Goal: Task Accomplishment & Management: Use online tool/utility

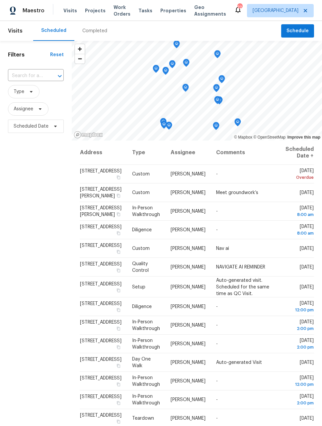
click at [118, 14] on span "Work Orders" at bounding box center [122, 10] width 17 height 13
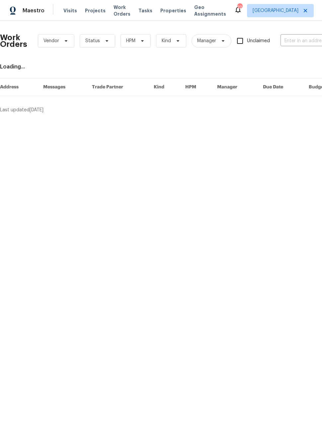
click at [301, 41] on input "text" at bounding box center [314, 41] width 66 height 10
type input "ouray"
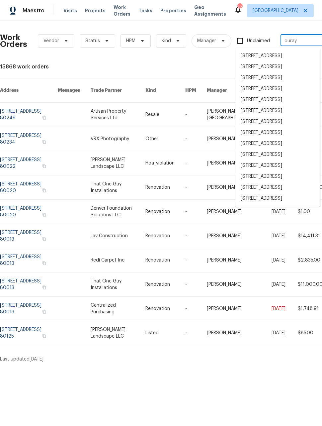
scroll to position [63, 0]
click at [279, 204] on li "[STREET_ADDRESS]" at bounding box center [278, 198] width 85 height 11
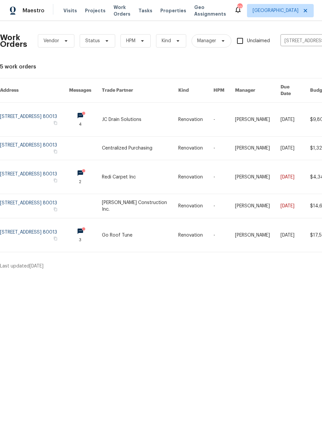
click at [31, 168] on link at bounding box center [34, 177] width 69 height 34
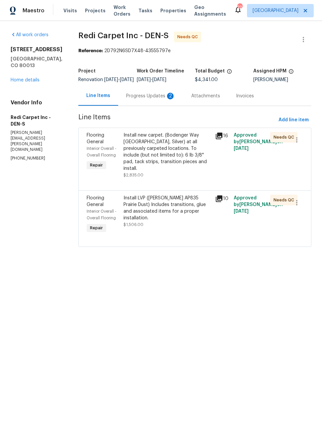
click at [160, 99] on div "Progress Updates 2" at bounding box center [150, 96] width 49 height 7
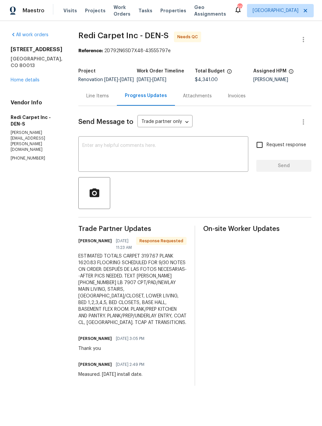
click at [109, 104] on div "Line Items" at bounding box center [97, 96] width 39 height 20
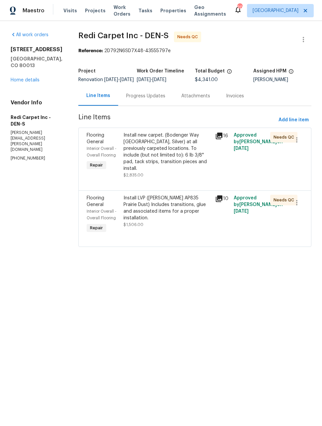
click at [184, 163] on div "Install new carpet. (Bodenger Way [GEOGRAPHIC_DATA], Silver) at all previously …" at bounding box center [168, 152] width 88 height 40
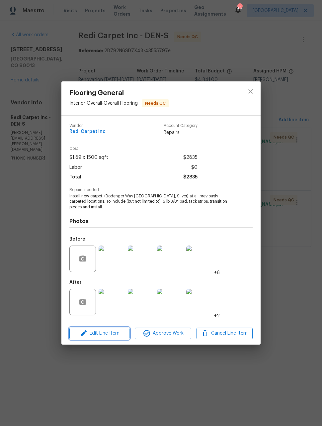
click at [105, 334] on span "Edit Line Item" at bounding box center [99, 333] width 56 height 8
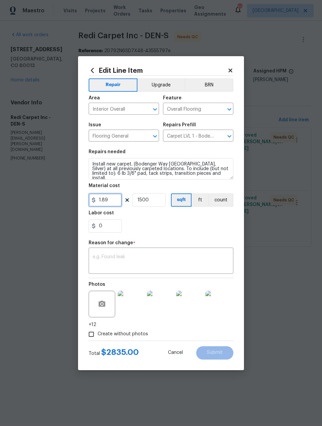
click at [113, 202] on input "1.89" at bounding box center [105, 199] width 33 height 13
type input "3197.67"
click at [162, 201] on input "1500" at bounding box center [149, 199] width 33 height 13
type input "1"
click at [198, 267] on textarea at bounding box center [161, 262] width 137 height 14
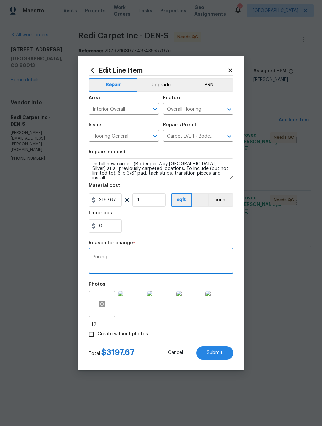
type textarea "Pricing"
click at [182, 217] on div "Labor cost" at bounding box center [161, 215] width 145 height 9
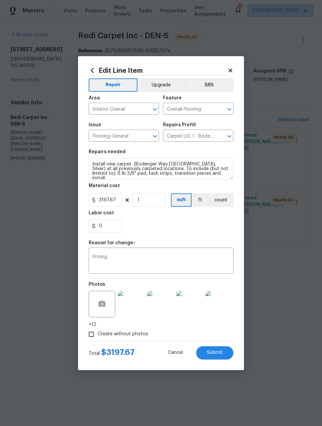
click at [224, 354] on button "Submit" at bounding box center [214, 352] width 37 height 13
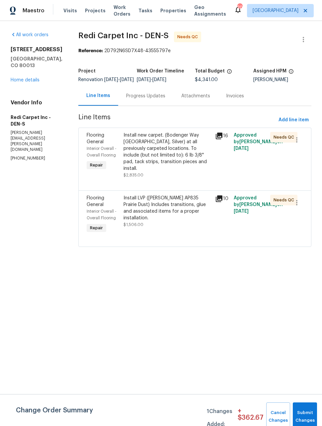
click at [160, 99] on div "Progress Updates" at bounding box center [145, 96] width 39 height 7
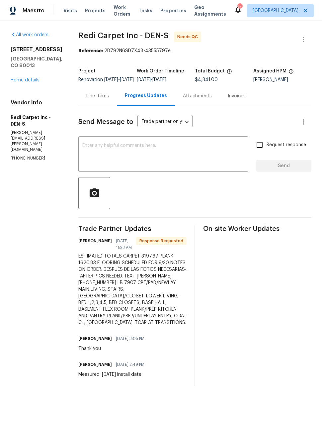
click at [103, 105] on div "Line Items" at bounding box center [97, 96] width 39 height 20
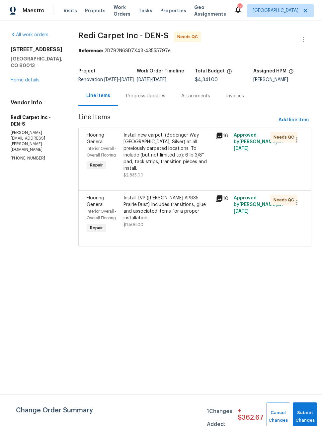
click at [149, 210] on div "Install LVP ([PERSON_NAME] AP835 Prairie Dust) Includes transitions, glue and a…" at bounding box center [168, 208] width 88 height 27
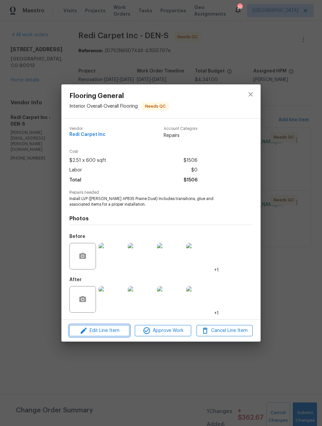
click at [109, 330] on span "Edit Line Item" at bounding box center [99, 331] width 56 height 8
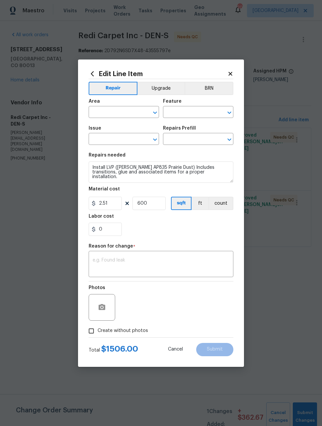
type input "Interior Overall"
type input "Overall Flooring"
type input "Flooring General"
type input "Vinyl Plank LVL 1 - [PERSON_NAME] (Beige) $2.51"
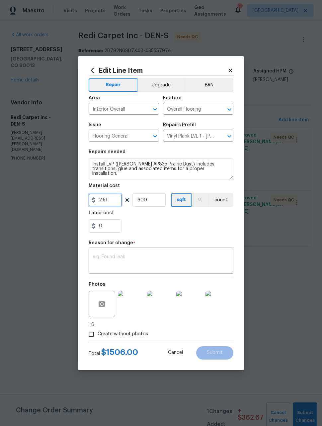
click at [115, 202] on input "2.51" at bounding box center [105, 199] width 33 height 13
type input "1620.83"
click at [157, 203] on input "600" at bounding box center [149, 199] width 33 height 13
type input "1"
click at [189, 260] on textarea at bounding box center [161, 262] width 137 height 14
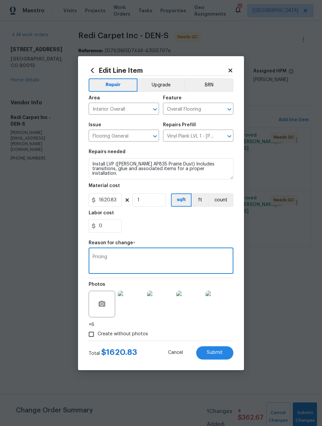
type textarea "Pricing"
click at [186, 235] on section "Repairs needed Install LVP ([PERSON_NAME] AP835 Prairie Dust) Includes transiti…" at bounding box center [161, 191] width 145 height 91
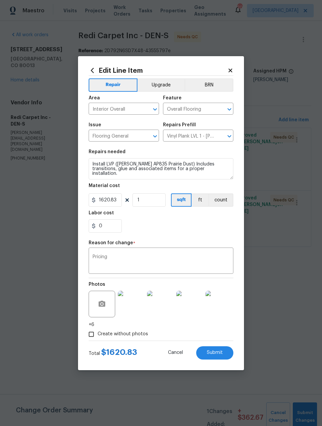
click at [216, 353] on span "Submit" at bounding box center [215, 352] width 16 height 5
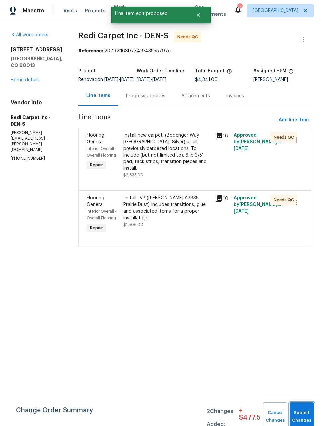
click at [304, 410] on span "Submit Changes" at bounding box center [303, 416] width 18 height 15
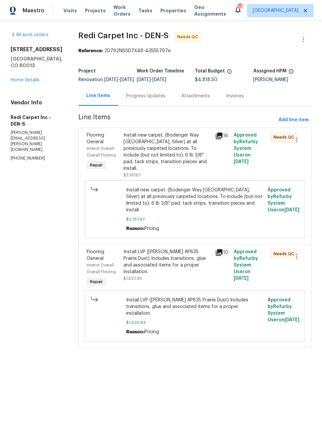
click at [23, 78] on link "Home details" at bounding box center [25, 80] width 29 height 5
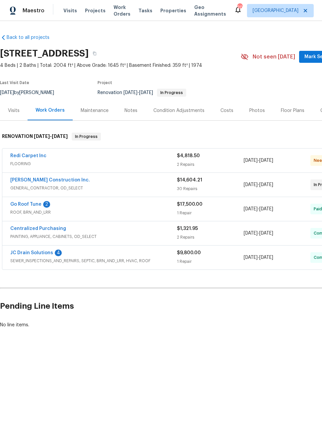
click at [46, 182] on link "[PERSON_NAME] Construction Inc." at bounding box center [50, 180] width 80 height 5
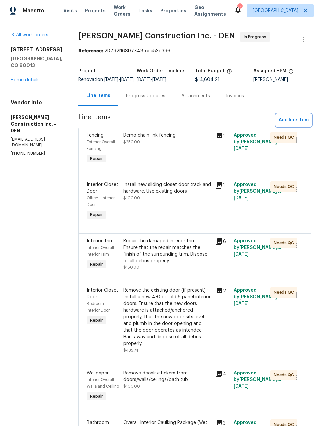
click at [295, 124] on span "Add line item" at bounding box center [294, 120] width 30 height 8
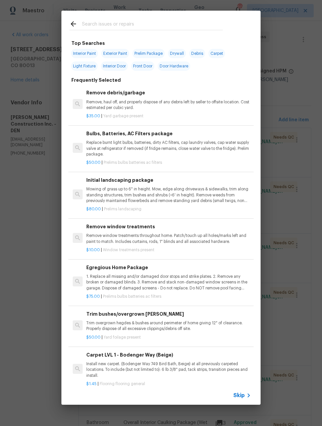
click at [163, 23] on input "text" at bounding box center [152, 25] width 141 height 10
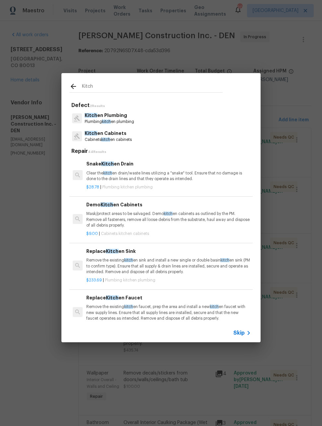
type input "Kitch"
click at [155, 134] on div "Kitch en Cabinets Cabinets kitch en cabinets" at bounding box center [160, 136] width 183 height 18
click at [132, 140] on p "Cabinets kitch en cabinets" at bounding box center [108, 140] width 47 height 6
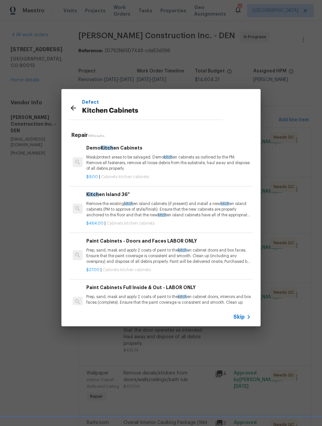
click at [157, 254] on p "Prep, sand, mask and apply 2 coats of paint to the kitch en cabinet doors and b…" at bounding box center [168, 256] width 165 height 17
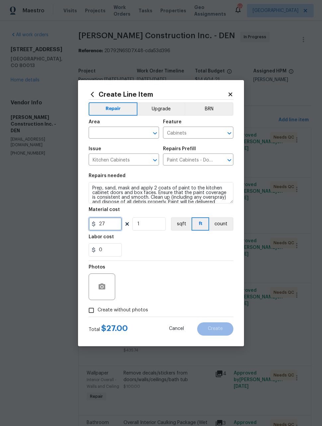
click at [115, 226] on input "27" at bounding box center [105, 223] width 33 height 13
type input "1250"
click at [116, 135] on input "text" at bounding box center [115, 133] width 52 height 10
click at [111, 148] on li "Kitchen" at bounding box center [124, 148] width 70 height 11
type input "Kitchen"
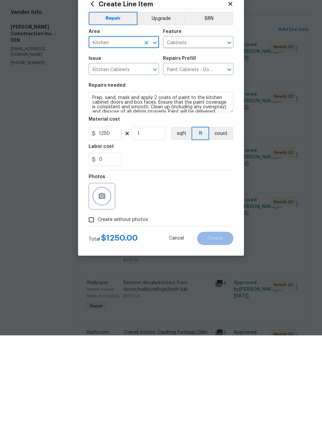
click at [98, 283] on icon "button" at bounding box center [102, 287] width 8 height 8
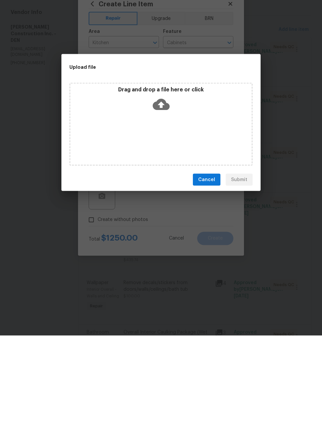
scroll to position [22, 0]
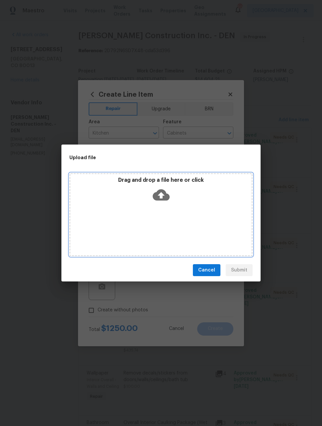
click at [198, 233] on div "Drag and drop a file here or click" at bounding box center [160, 214] width 183 height 83
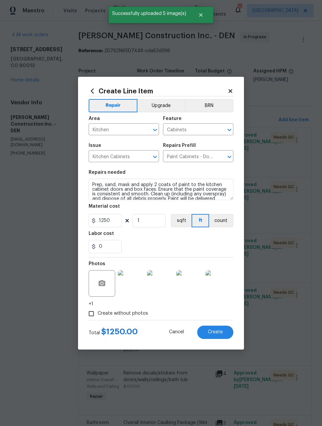
scroll to position [22, 0]
click at [222, 332] on span "Create" at bounding box center [215, 332] width 15 height 5
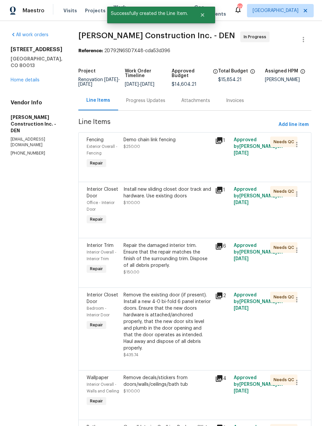
scroll to position [0, 0]
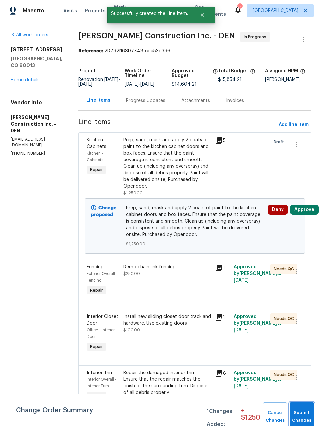
click at [307, 413] on span "Submit Changes" at bounding box center [303, 416] width 18 height 15
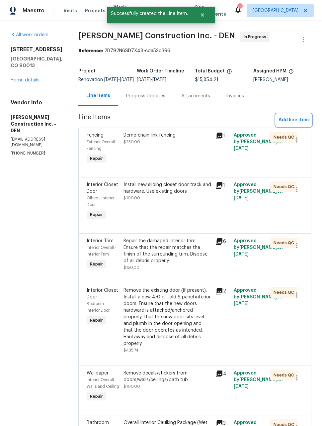
click at [300, 124] on span "Add line item" at bounding box center [294, 120] width 30 height 8
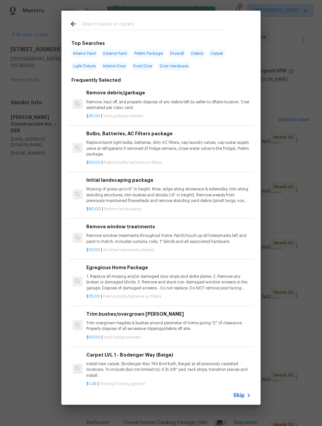
click at [143, 25] on input "text" at bounding box center [152, 25] width 141 height 10
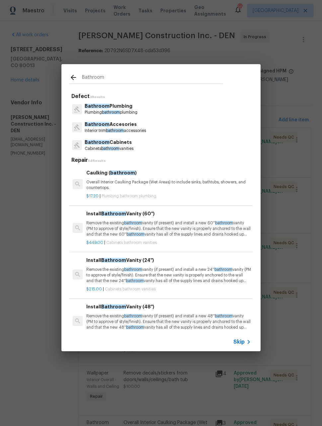
type input "Bathroom"
click at [145, 112] on div "Bathroom Plumbing Plumbing bathroom plumbing" at bounding box center [160, 109] width 183 height 18
click at [137, 108] on p "Bathroom Plumbing" at bounding box center [111, 106] width 53 height 7
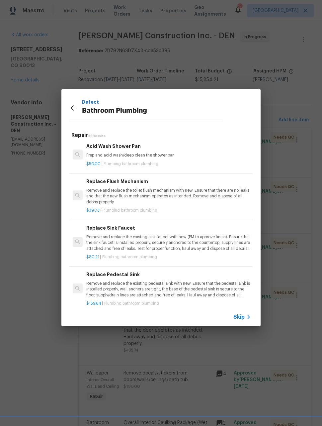
scroll to position [829, 0]
click at [195, 242] on p "Remove and replace the existing sink faucet with new (PM to approve finish). En…" at bounding box center [168, 242] width 165 height 17
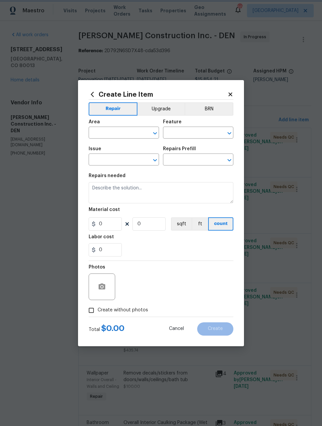
type input "Plumbing"
type input "Bathroom Plumbing"
type input "Replace Sink Faucet $80.21"
type textarea "Remove and replace the existing sink faucet with new (PM to approve finish). En…"
type input "80.21"
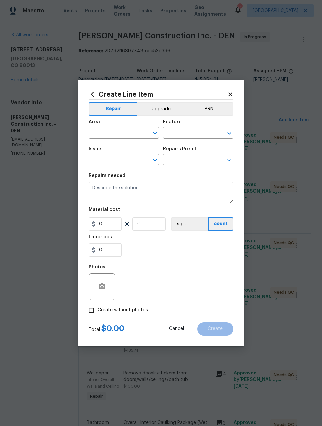
type input "1"
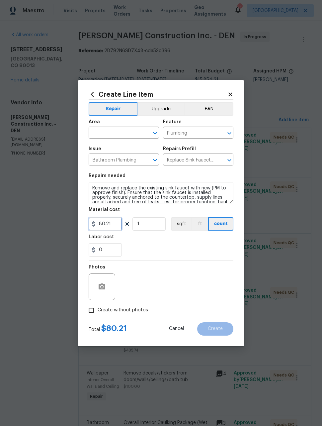
click at [117, 228] on input "80.21" at bounding box center [105, 223] width 33 height 13
type input "100"
click at [152, 229] on input "1" at bounding box center [149, 223] width 33 height 13
type input "3"
click at [191, 277] on div "Photos" at bounding box center [161, 282] width 145 height 43
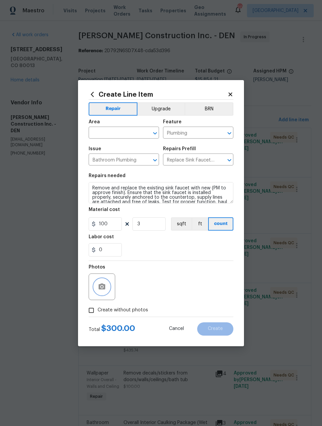
click at [102, 286] on icon "button" at bounding box center [102, 287] width 7 height 6
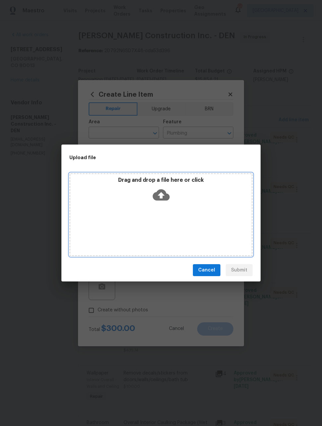
click at [196, 226] on div "Drag and drop a file here or click" at bounding box center [160, 214] width 183 height 83
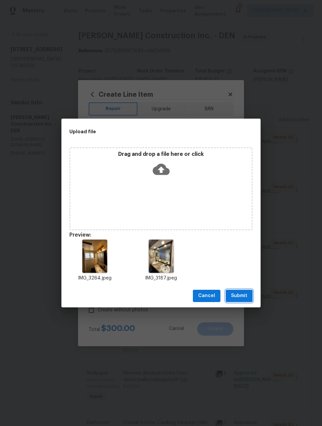
click at [246, 298] on span "Submit" at bounding box center [239, 296] width 16 height 8
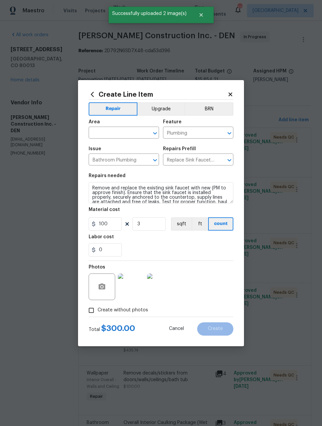
click at [123, 133] on input "text" at bounding box center [115, 133] width 52 height 10
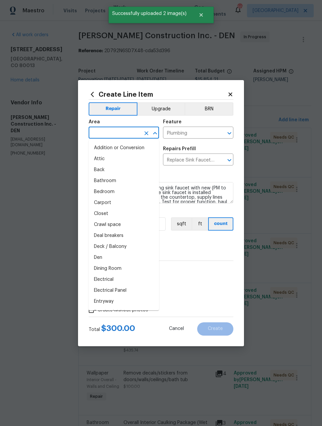
type input "n"
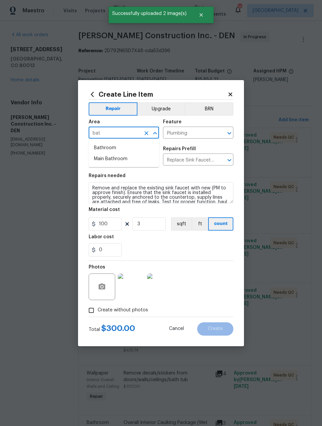
click at [115, 149] on li "Bathroom" at bounding box center [124, 148] width 70 height 11
type input "Bathroom"
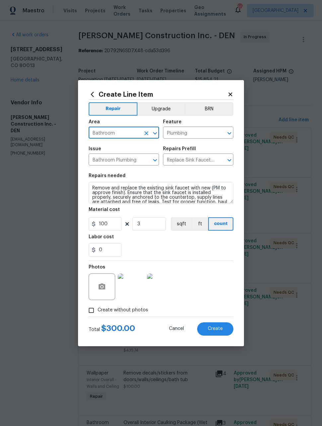
click at [219, 271] on div "Photos" at bounding box center [161, 282] width 145 height 43
click at [220, 331] on span "Create" at bounding box center [215, 328] width 15 height 5
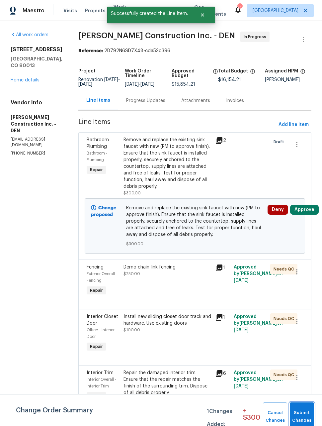
click at [306, 413] on span "Submit Changes" at bounding box center [303, 416] width 18 height 15
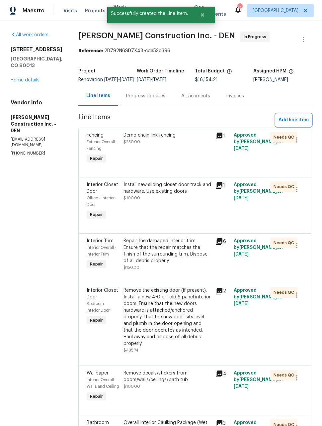
click at [294, 126] on button "Add line item" at bounding box center [294, 120] width 36 height 12
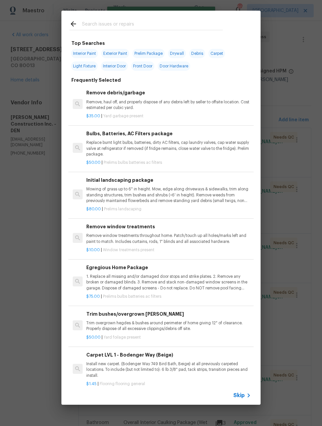
click at [155, 26] on input "text" at bounding box center [152, 25] width 141 height 10
type input "Vanity"
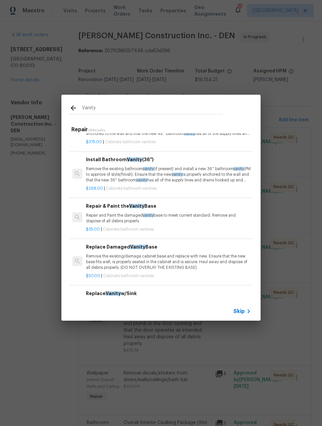
scroll to position [123, 0]
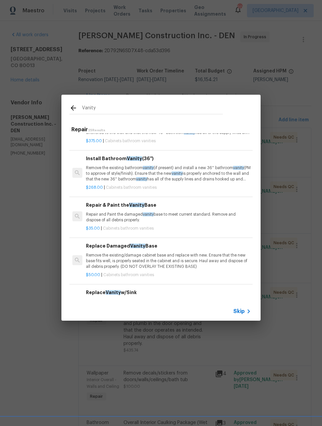
click at [219, 212] on p "Repair and Paint the damaged vanity base to meet current standard. Remove and d…" at bounding box center [168, 217] width 165 height 11
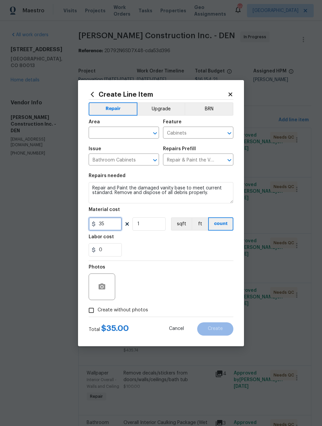
click at [116, 227] on input "35" at bounding box center [105, 223] width 33 height 13
type input "400"
click at [198, 277] on div "Photos" at bounding box center [161, 282] width 145 height 43
click at [105, 284] on icon "button" at bounding box center [102, 287] width 8 height 8
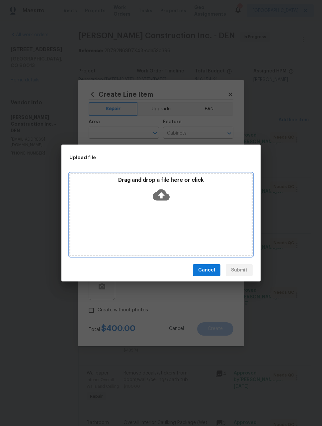
click at [201, 229] on div "Drag and drop a file here or click" at bounding box center [160, 214] width 183 height 83
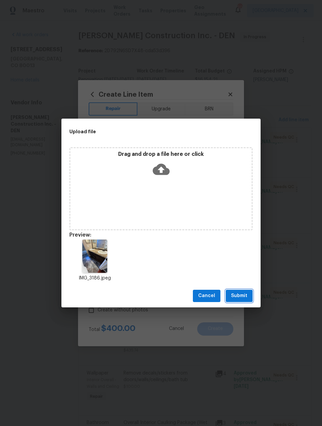
click at [241, 296] on span "Submit" at bounding box center [239, 296] width 16 height 8
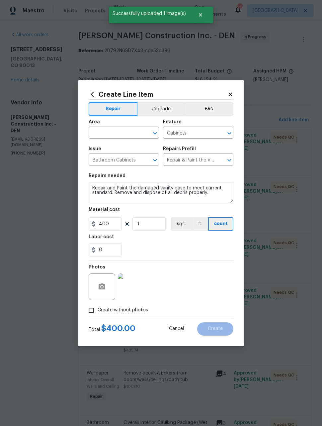
click at [121, 129] on input "text" at bounding box center [115, 133] width 52 height 10
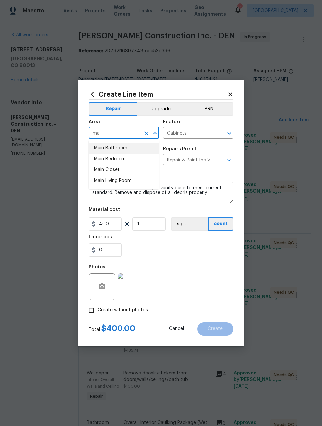
click at [123, 147] on li "Main Bathroom" at bounding box center [124, 148] width 70 height 11
type input "Main Bathroom"
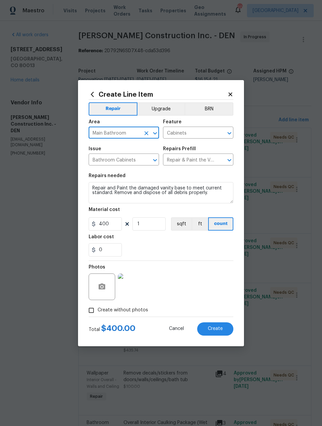
click at [206, 278] on div "Photos" at bounding box center [161, 282] width 145 height 43
click at [225, 327] on button "Create" at bounding box center [215, 328] width 36 height 13
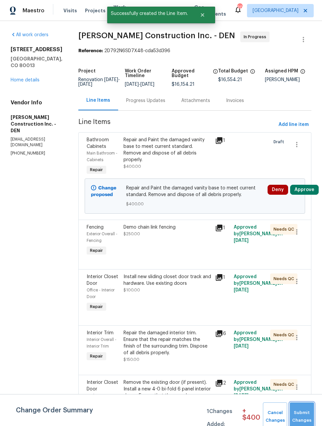
click at [308, 412] on span "Submit Changes" at bounding box center [303, 416] width 18 height 15
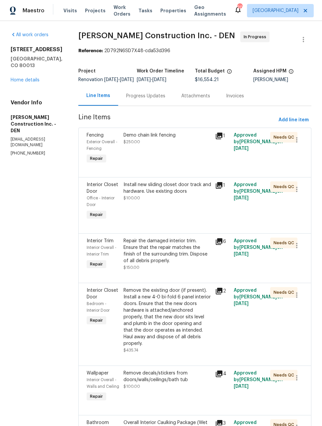
scroll to position [0, 0]
click at [298, 122] on span "Add line item" at bounding box center [294, 120] width 30 height 8
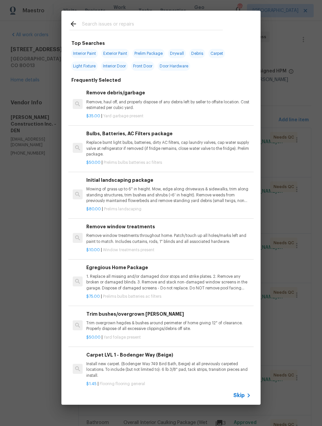
click at [140, 26] on input "text" at bounding box center [152, 25] width 141 height 10
type input "Floor"
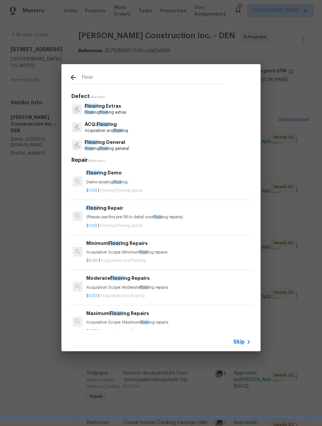
click at [124, 108] on p "Floor ing Extras" at bounding box center [106, 106] width 42 height 7
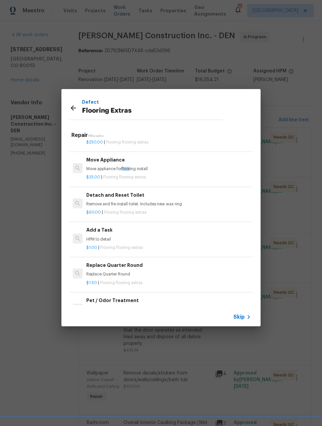
scroll to position [164, 0]
click at [174, 238] on p "HPM to detail" at bounding box center [168, 240] width 165 height 6
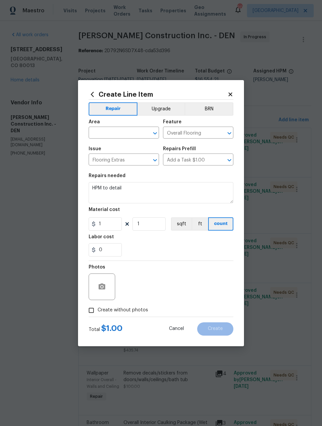
click at [117, 133] on input "text" at bounding box center [115, 133] width 52 height 10
click at [128, 148] on li "Finished basement" at bounding box center [124, 148] width 70 height 11
type input "Finished basement"
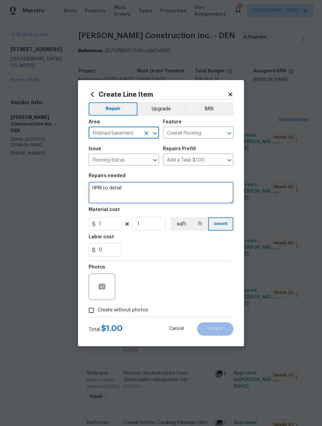
click at [139, 186] on textarea "HPM to detail" at bounding box center [161, 192] width 145 height 21
click at [138, 186] on textarea "HPM to detail" at bounding box center [161, 192] width 145 height 21
click at [135, 185] on textarea "HPM to detail" at bounding box center [161, 192] width 145 height 21
click at [137, 190] on textarea "HPM to detail" at bounding box center [161, 192] width 145 height 21
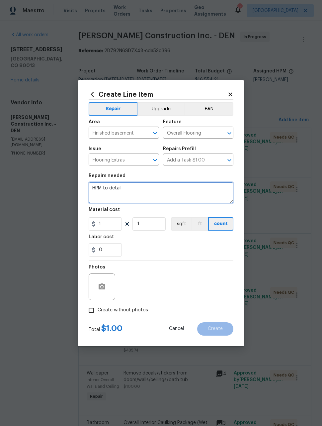
click at [137, 190] on textarea "HPM to detail" at bounding box center [161, 192] width 145 height 21
type textarea "H"
type textarea "Create cover for sump pit in laundry room"
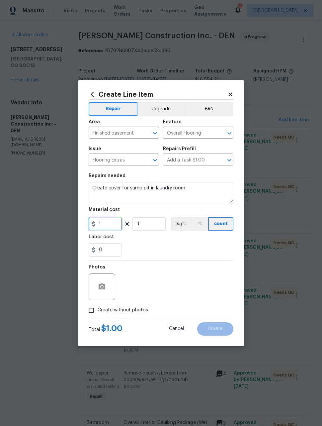
click at [115, 227] on input "1" at bounding box center [105, 223] width 33 height 13
type input "100"
click at [201, 275] on div "Photos" at bounding box center [161, 282] width 145 height 43
click at [100, 285] on icon "button" at bounding box center [102, 287] width 7 height 6
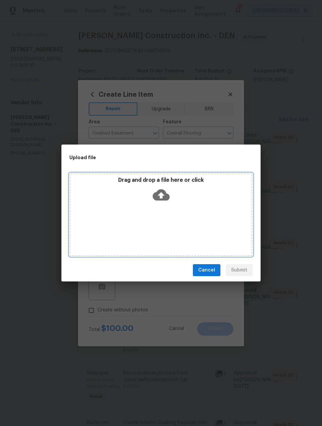
click at [202, 232] on div "Drag and drop a file here or click" at bounding box center [160, 214] width 183 height 83
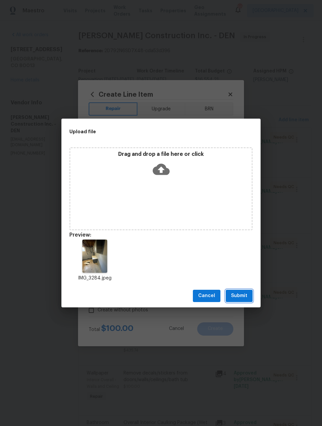
click at [246, 294] on span "Submit" at bounding box center [239, 296] width 16 height 8
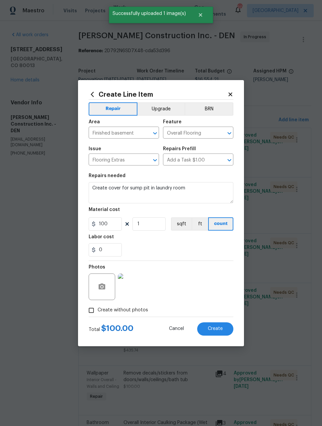
click at [221, 331] on span "Create" at bounding box center [215, 328] width 15 height 5
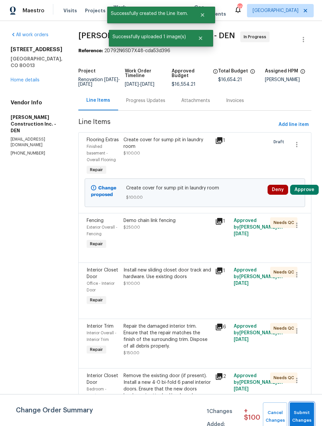
click at [306, 412] on span "Submit Changes" at bounding box center [303, 416] width 18 height 15
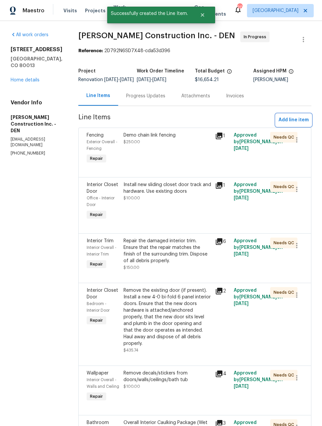
click at [290, 126] on button "Add line item" at bounding box center [294, 120] width 36 height 12
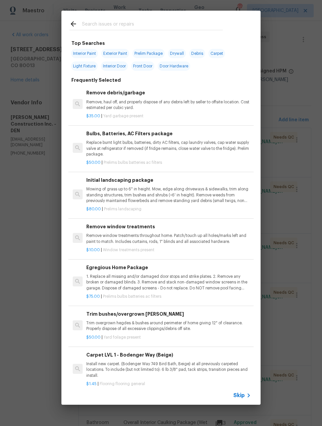
click at [151, 25] on input "text" at bounding box center [152, 25] width 141 height 10
type input "Electr"
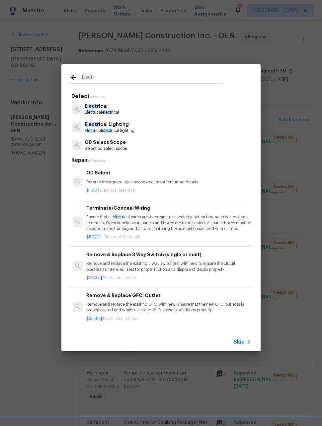
click at [127, 128] on p "Electr ical electr ical lighting" at bounding box center [110, 131] width 50 height 6
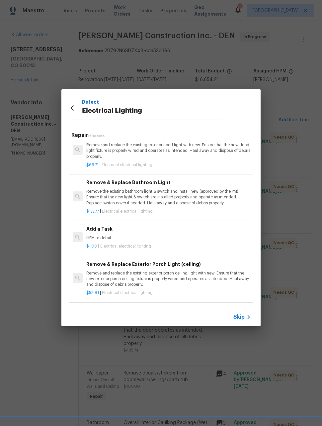
scroll to position [362, 0]
click at [212, 237] on p "HPM to detail" at bounding box center [168, 238] width 165 height 6
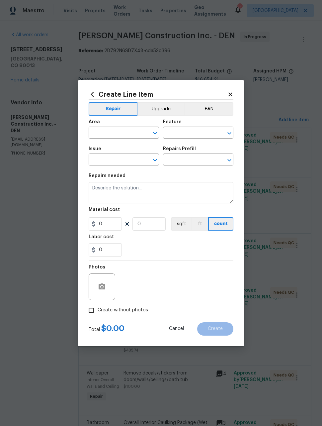
type input "Electrical Lighting"
type input "Add a Task $1.00"
type textarea "HPM to detail"
type input "1"
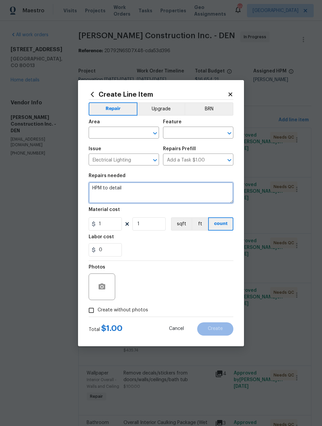
click at [132, 192] on textarea "HPM to detail" at bounding box center [161, 192] width 145 height 21
click at [128, 191] on textarea "HPM to detail" at bounding box center [161, 192] width 145 height 21
type textarea "H"
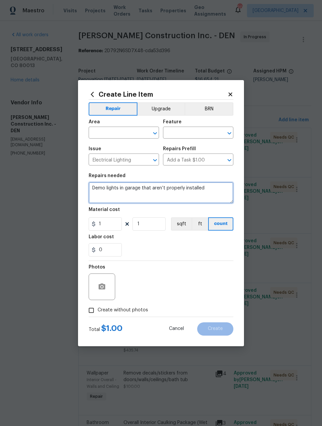
type textarea "Demo lights in garage that aren’t properly installed"
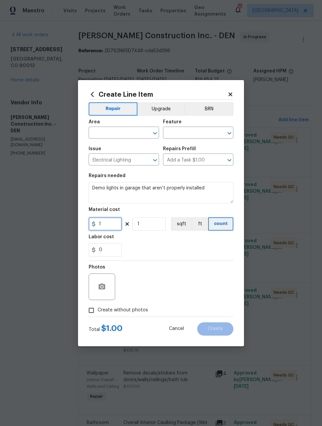
click at [111, 226] on input "1" at bounding box center [105, 223] width 33 height 13
type input "50"
click at [176, 282] on div "Photos" at bounding box center [161, 282] width 145 height 43
click at [104, 286] on icon "button" at bounding box center [102, 287] width 7 height 6
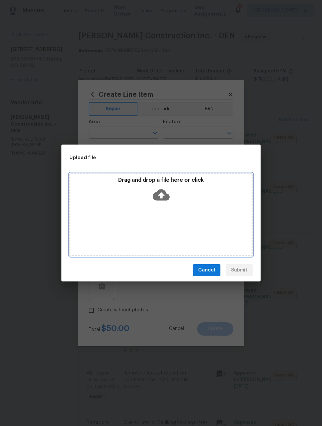
click at [185, 205] on div "Drag and drop a file here or click" at bounding box center [161, 191] width 182 height 29
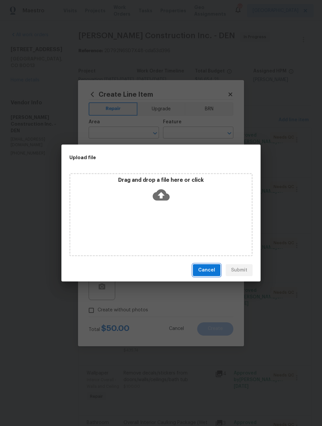
click at [209, 268] on span "Cancel" at bounding box center [206, 270] width 17 height 8
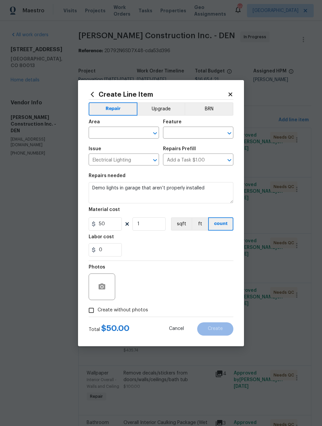
click at [93, 313] on input "Create without photos" at bounding box center [91, 310] width 13 height 13
checkbox input "true"
click at [154, 291] on textarea at bounding box center [177, 287] width 113 height 27
type textarea "Later"
click at [182, 267] on div "Reason*" at bounding box center [177, 269] width 113 height 9
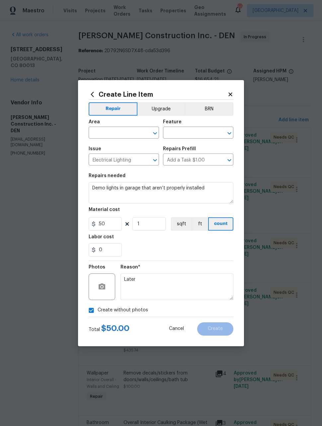
click at [111, 135] on input "text" at bounding box center [115, 133] width 52 height 10
click at [106, 149] on li "Garage" at bounding box center [124, 148] width 70 height 11
type input "Garage"
click at [185, 131] on input "text" at bounding box center [189, 133] width 52 height 10
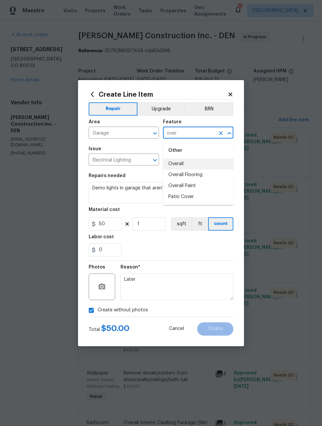
click at [183, 164] on li "Overall" at bounding box center [198, 164] width 70 height 11
type input "Overall"
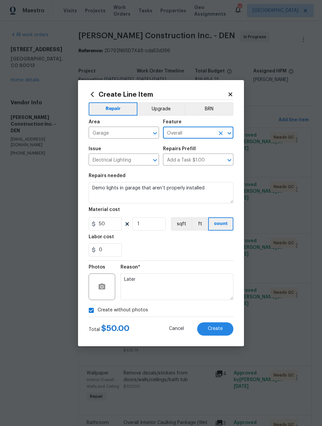
click at [191, 247] on div "0" at bounding box center [161, 249] width 145 height 13
click at [219, 331] on span "Create" at bounding box center [215, 328] width 15 height 5
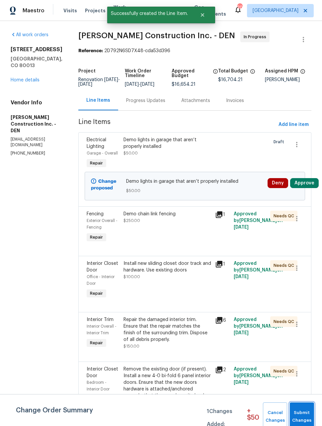
click at [306, 410] on span "Submit Changes" at bounding box center [303, 416] width 18 height 15
